Goal: Information Seeking & Learning: Understand process/instructions

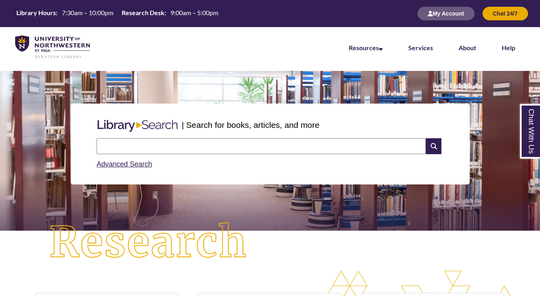
click at [276, 149] on input "text" at bounding box center [261, 146] width 329 height 16
type input "**********"
click at [366, 150] on input "text" at bounding box center [261, 146] width 329 height 16
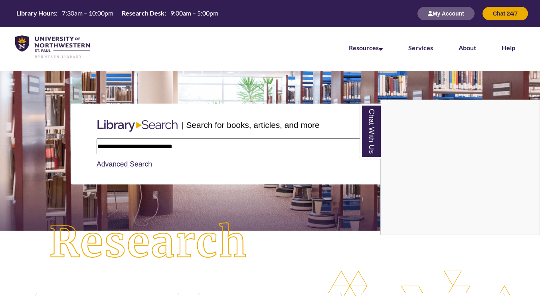
type input "**********"
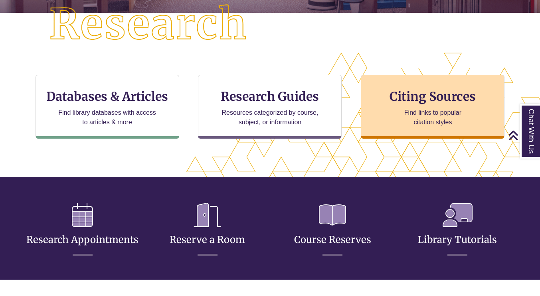
scroll to position [219, 0]
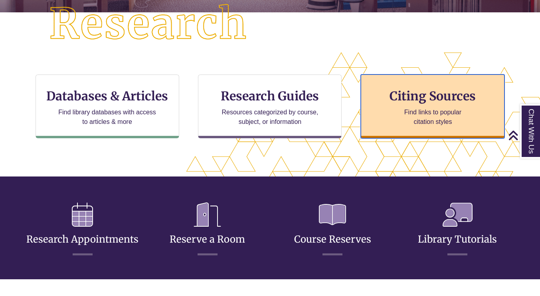
click at [378, 119] on div "Citing Sources Find links to popular citation styles" at bounding box center [432, 107] width 144 height 64
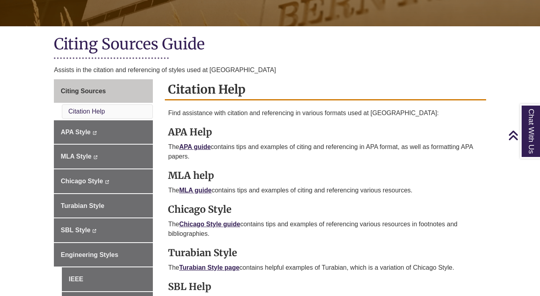
scroll to position [157, 0]
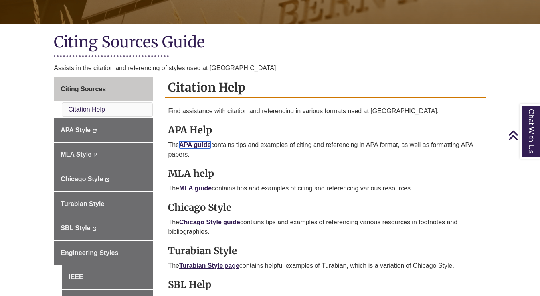
click at [194, 142] on link "APA guide" at bounding box center [195, 145] width 32 height 7
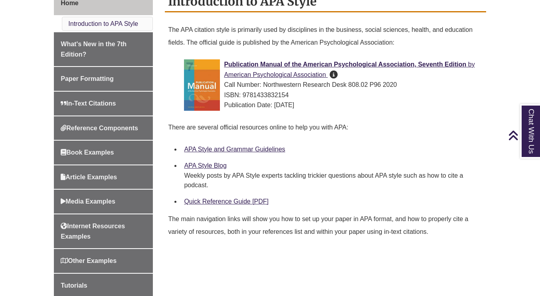
scroll to position [233, 0]
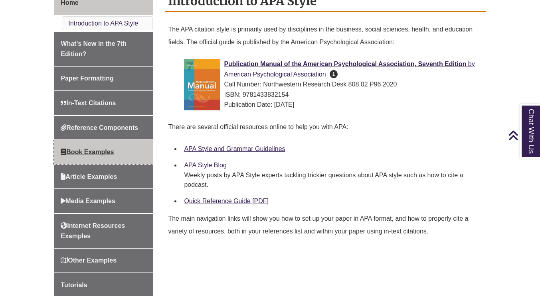
click at [97, 155] on span "Book Examples" at bounding box center [87, 152] width 53 height 7
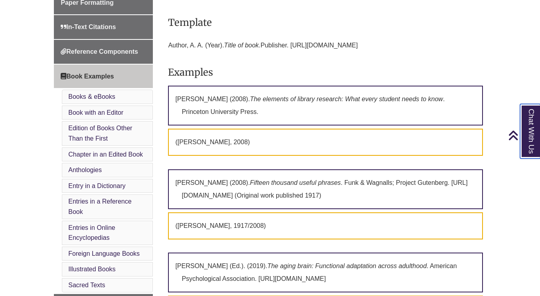
scroll to position [295, 0]
